Goal: Information Seeking & Learning: Learn about a topic

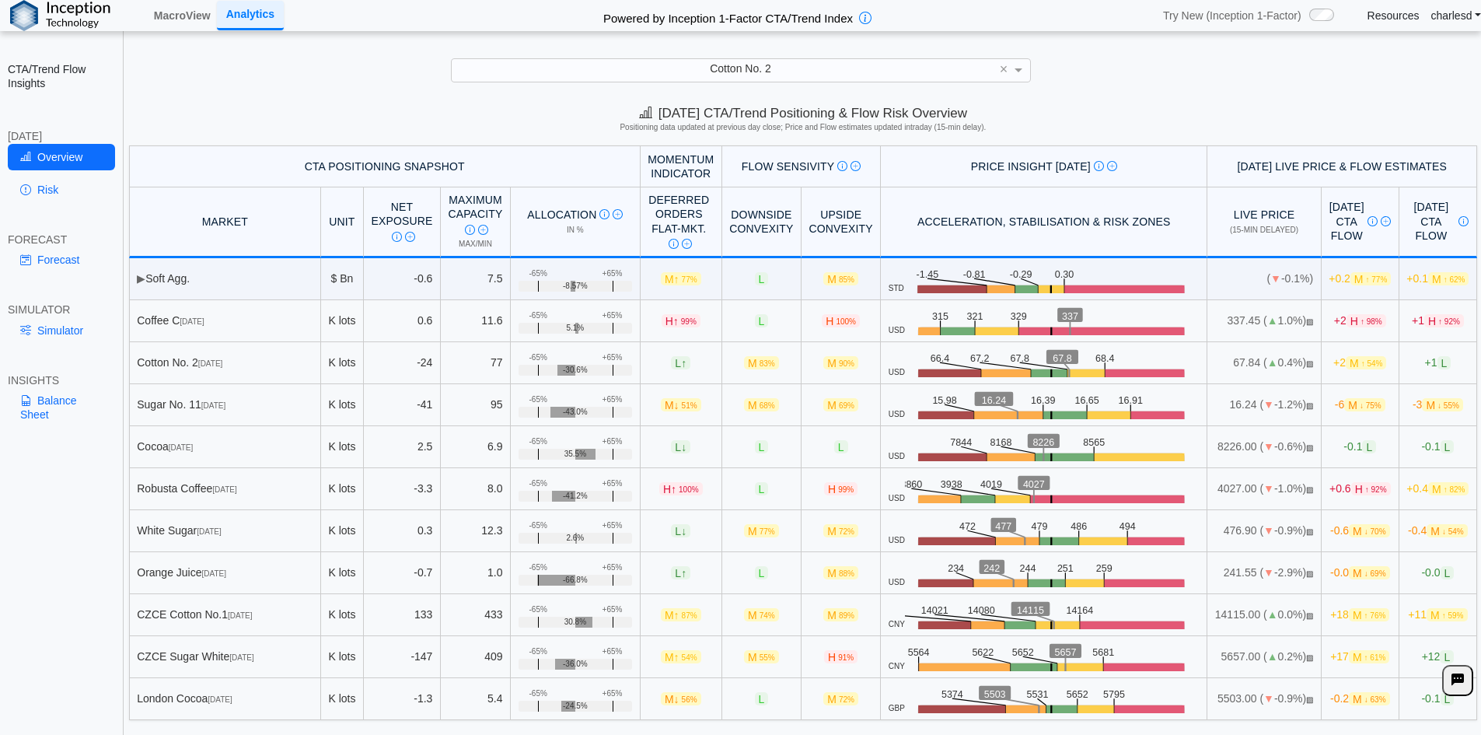
click at [727, 117] on span "[DATE] CTA/Trend Positioning & Flow Risk Overview" at bounding box center [803, 113] width 328 height 15
drag, startPoint x: 700, startPoint y: 111, endPoint x: 970, endPoint y: 115, distance: 270.6
click at [970, 115] on div "[DATE] CTA/Trend Positioning & Flow Risk Overview Positioning data updated at p…" at bounding box center [803, 121] width 1356 height 47
copy span "CTA/Trend Positioning & Flow Risk Overview"
click at [81, 195] on link "Risk" at bounding box center [61, 189] width 107 height 26
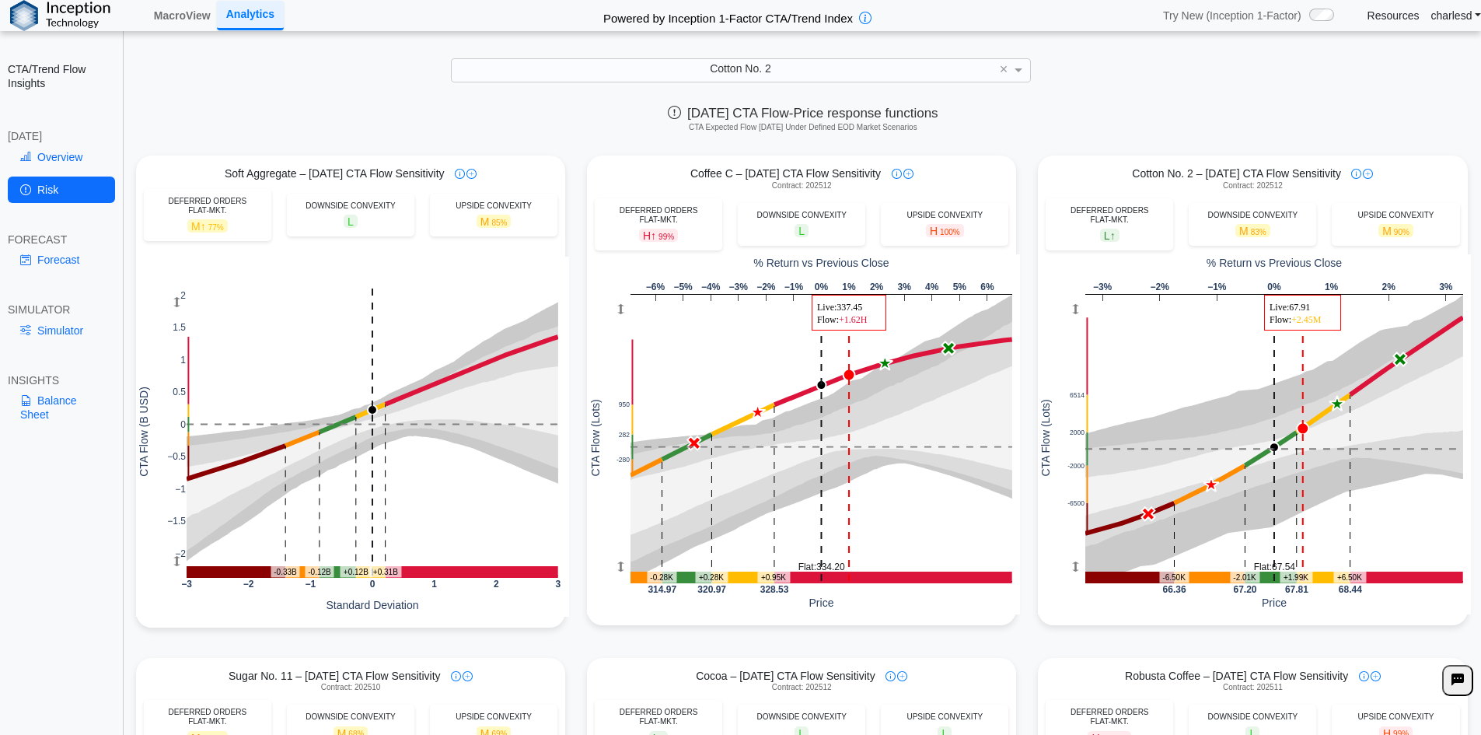
drag, startPoint x: 766, startPoint y: 173, endPoint x: 880, endPoint y: 173, distance: 114.3
click at [880, 173] on div "Coffee C – [DATE] CTA Flow Sensitivity" at bounding box center [801, 173] width 429 height 14
copy span "[DATE] CTA Flow Sensitivity"
click at [72, 251] on link "Forecast" at bounding box center [61, 259] width 107 height 26
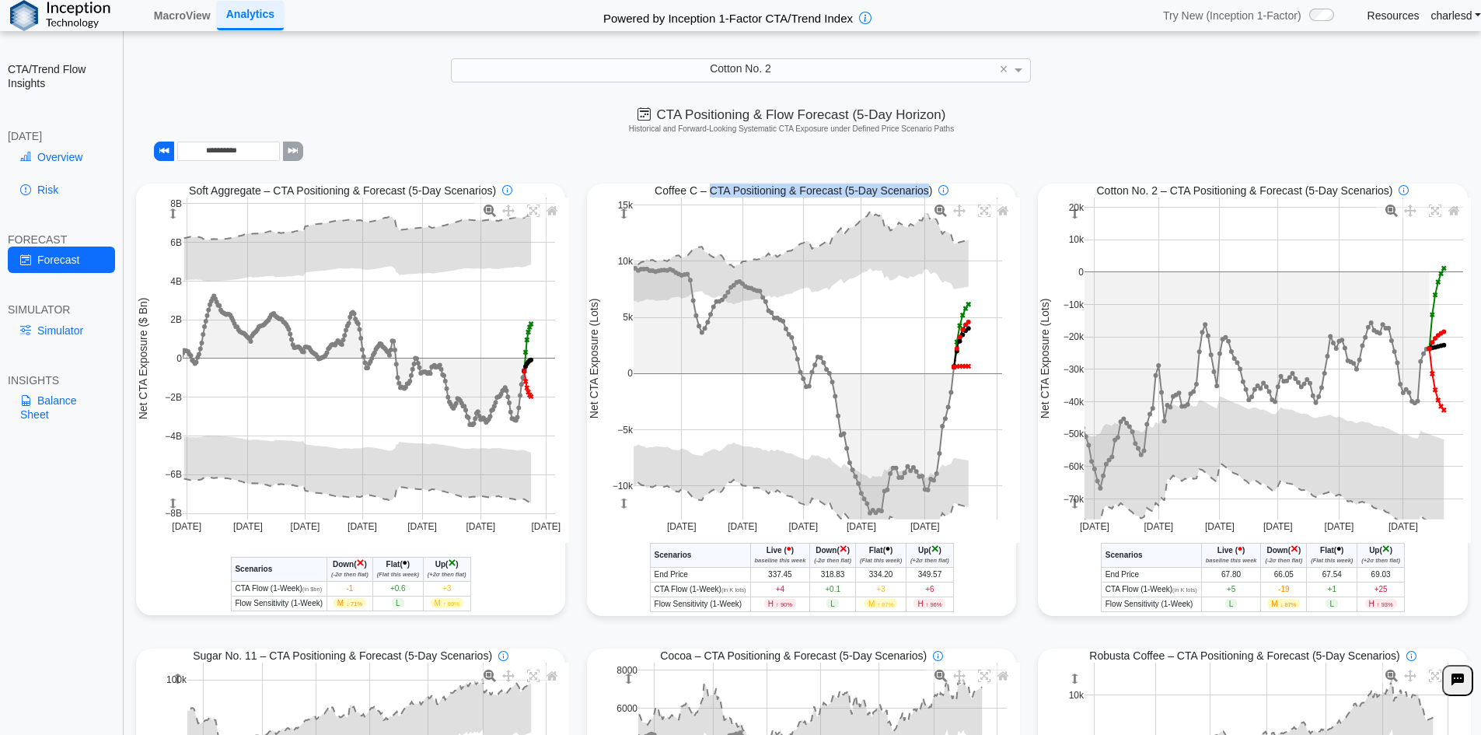
drag, startPoint x: 707, startPoint y: 195, endPoint x: 925, endPoint y: 194, distance: 218.5
click at [925, 194] on span "Coffee C – CTA Positioning & Forecast (5-Day Scenarios)" at bounding box center [794, 190] width 278 height 14
drag, startPoint x: 926, startPoint y: 194, endPoint x: 707, endPoint y: 187, distance: 219.4
click at [707, 187] on span "Coffee C – CTA Positioning & Forecast (5-Day Scenarios)" at bounding box center [794, 190] width 278 height 14
copy span "CTA Positioning & Forecast (5-Day Scenarios)"
